Goal: Find specific page/section

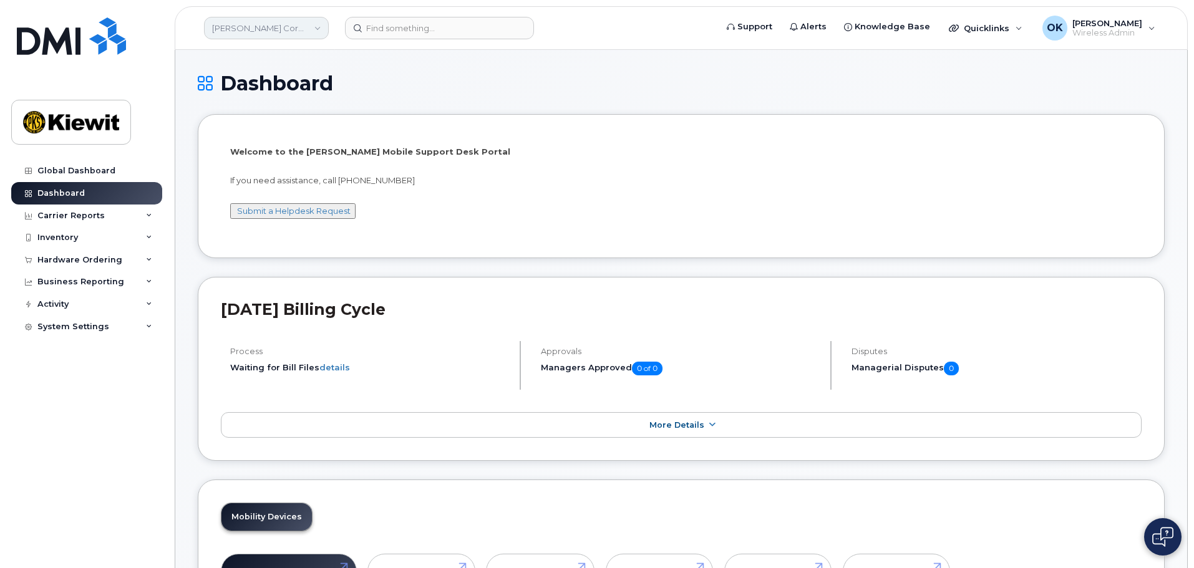
click at [311, 31] on link "[PERSON_NAME] Corporation" at bounding box center [266, 28] width 125 height 22
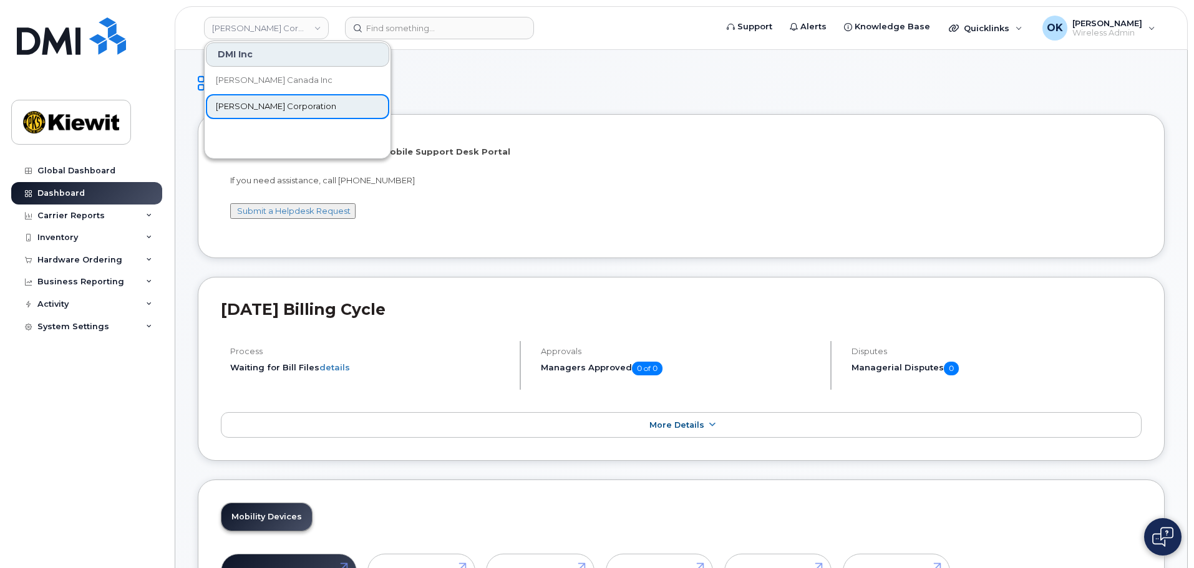
click at [329, 114] on link "[PERSON_NAME] Corporation" at bounding box center [297, 106] width 183 height 25
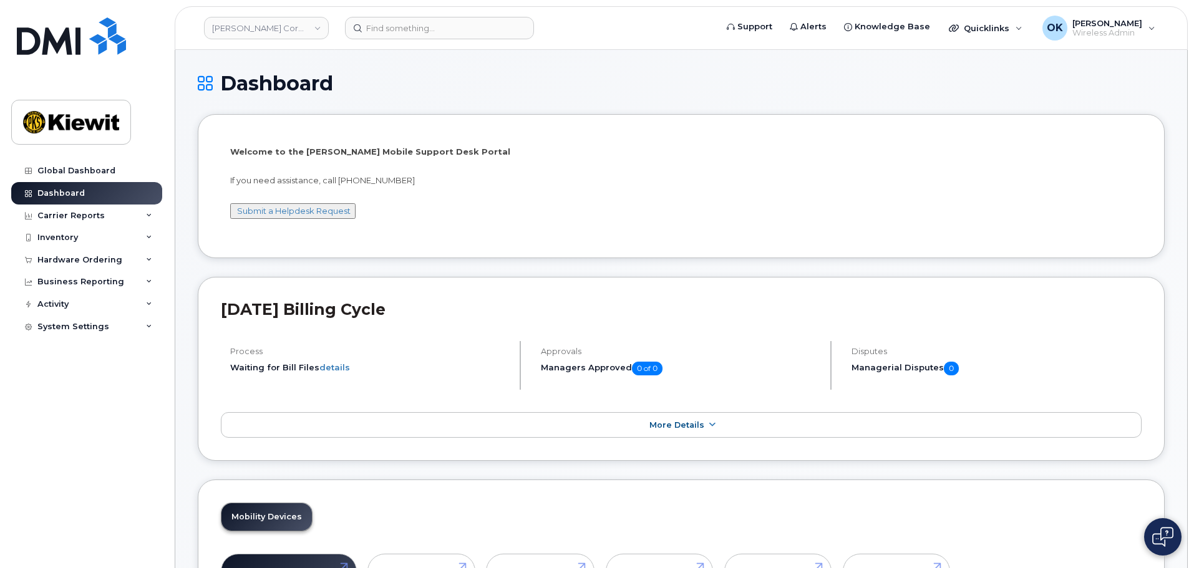
click at [452, 90] on h1 "Dashboard" at bounding box center [681, 83] width 967 height 22
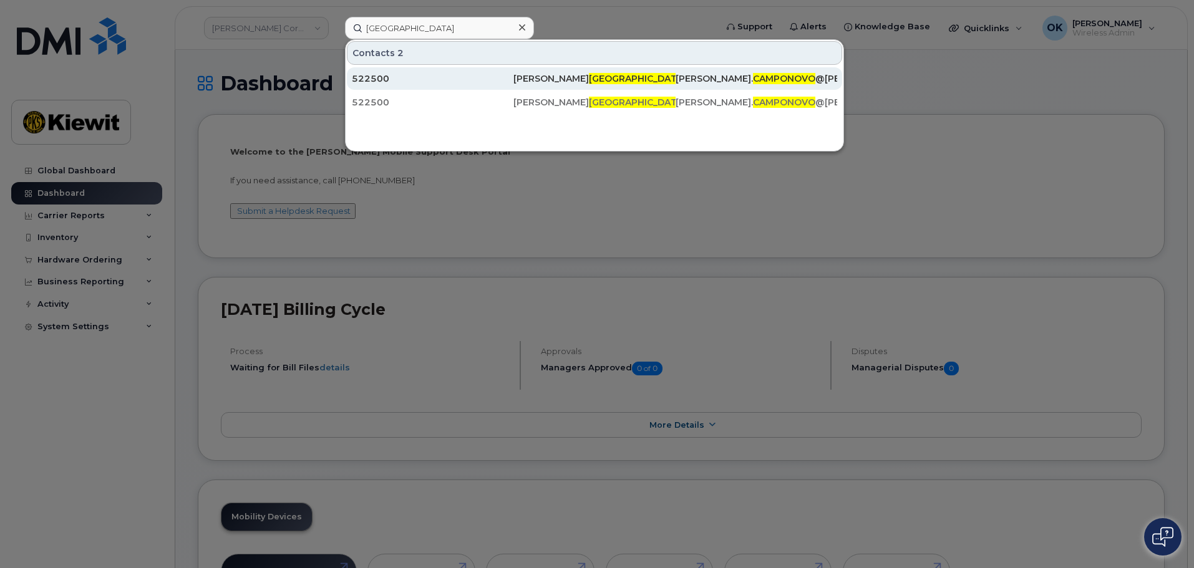
type input "[GEOGRAPHIC_DATA]"
click at [546, 77] on div "[PERSON_NAME]" at bounding box center [595, 78] width 162 height 12
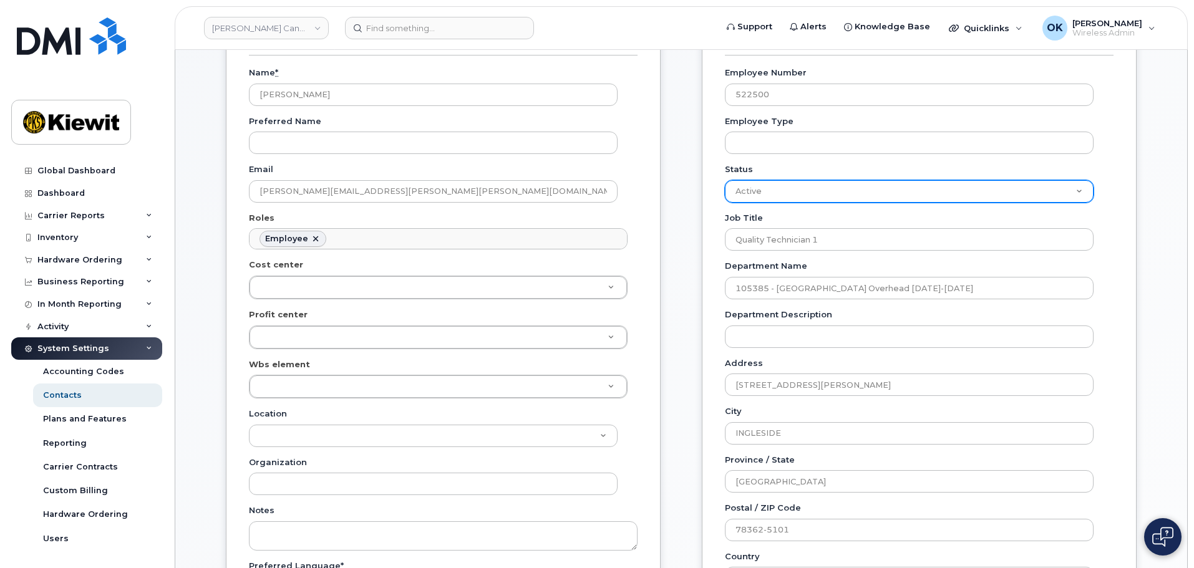
scroll to position [187, 0]
